Goal: Transaction & Acquisition: Purchase product/service

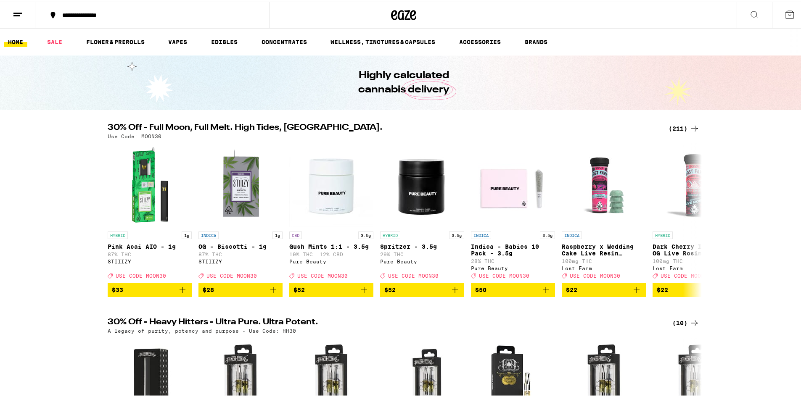
click at [679, 127] on div "(211)" at bounding box center [683, 127] width 31 height 10
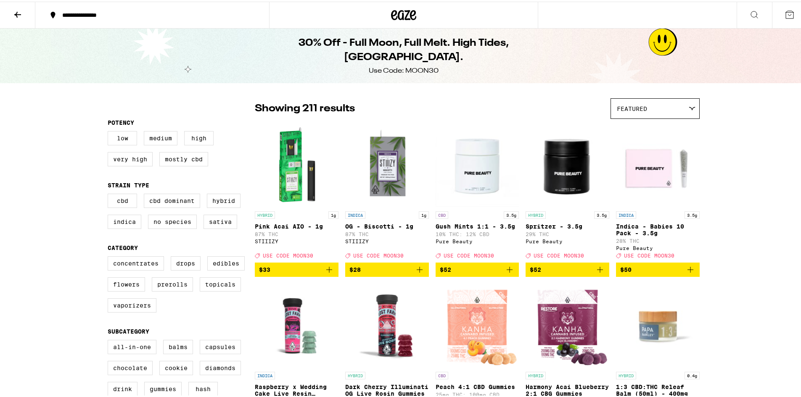
drag, startPoint x: 18, startPoint y: 6, endPoint x: 19, endPoint y: -5, distance: 10.5
click at [13, 10] on icon at bounding box center [18, 13] width 10 height 10
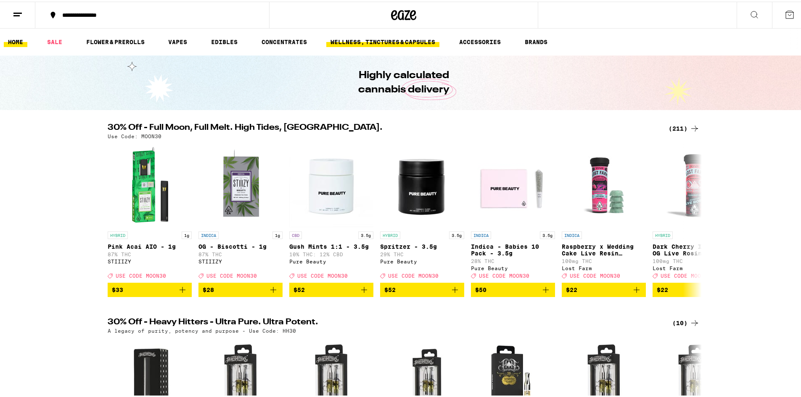
click at [413, 39] on link "WELLNESS, TINCTURES & CAPSULES" at bounding box center [382, 40] width 113 height 10
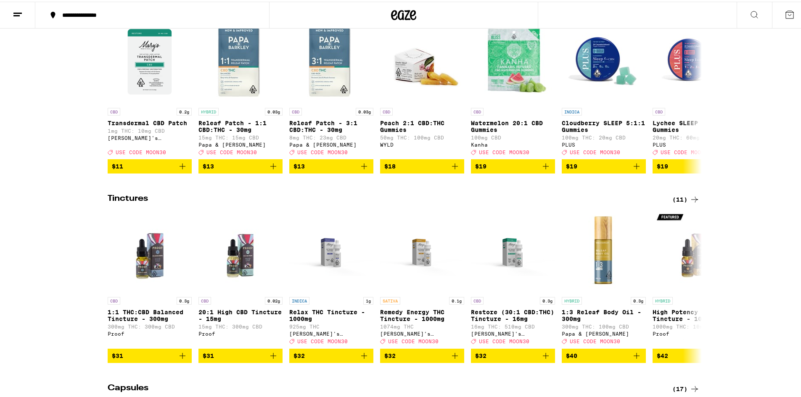
scroll to position [122, 0]
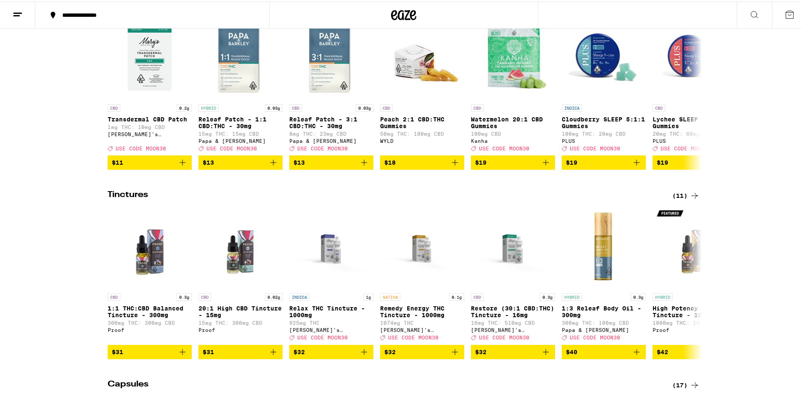
click at [677, 199] on div "(11)" at bounding box center [685, 194] width 27 height 10
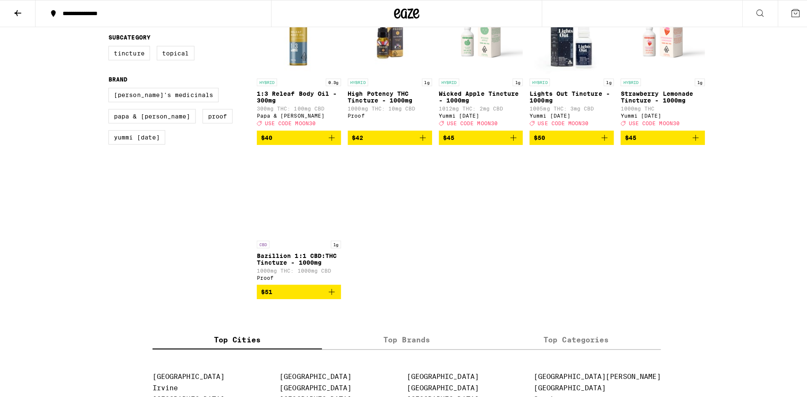
scroll to position [291, 0]
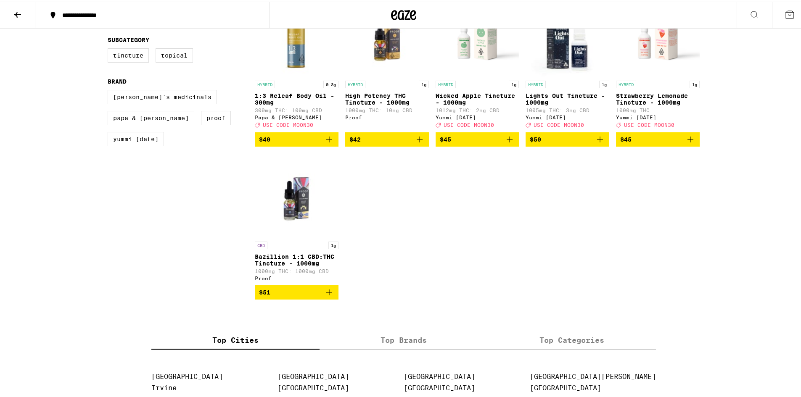
click at [303, 248] on div "CBD 1g" at bounding box center [297, 244] width 84 height 8
